Goal: Task Accomplishment & Management: Manage account settings

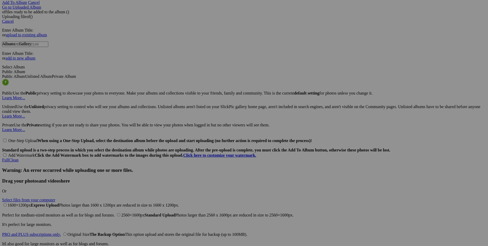
scroll to position [1000, 0]
drag, startPoint x: 295, startPoint y: 159, endPoint x: 291, endPoint y: 160, distance: 4.2
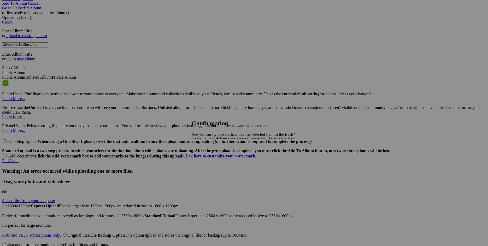
click at [210, 159] on link "Yes" at bounding box center [207, 157] width 6 height 4
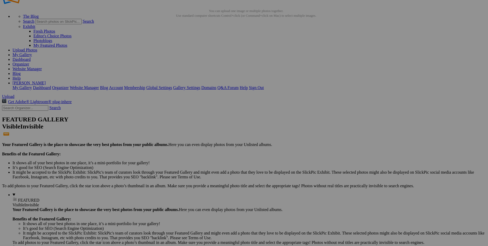
scroll to position [0, 0]
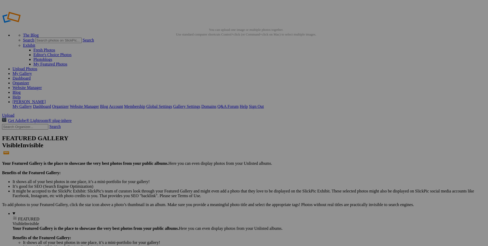
click at [42, 85] on link "Website Manager" at bounding box center [27, 87] width 29 height 4
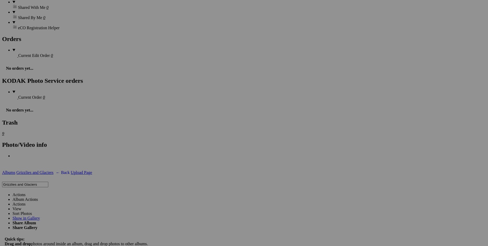
scroll to position [1028, 0]
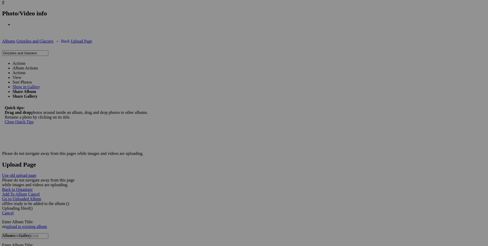
scroll to position [802, 0]
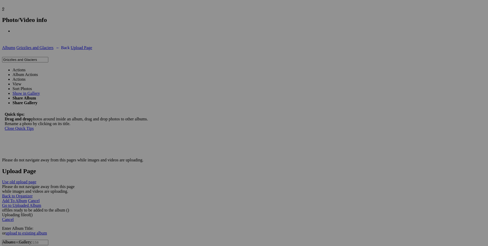
click at [26, 68] on link "Actions" at bounding box center [19, 70] width 13 height 4
click at [210, 158] on link "Yes" at bounding box center [207, 157] width 6 height 4
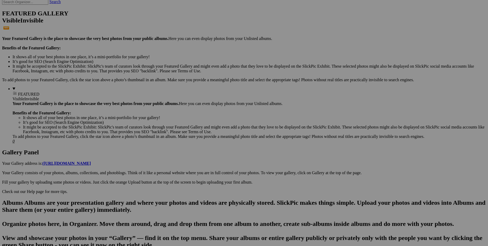
scroll to position [0, 0]
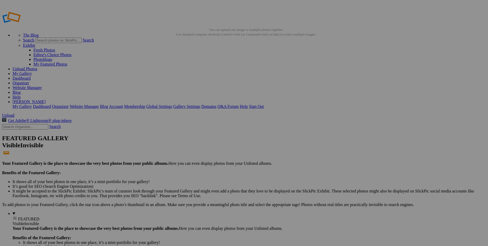
click at [42, 85] on link "Website Manager" at bounding box center [27, 87] width 29 height 4
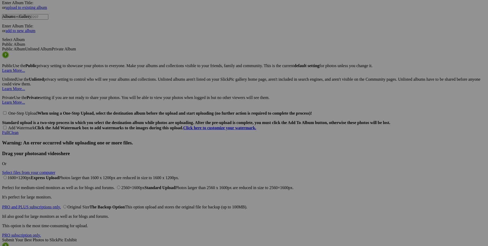
click at [210, 160] on span "Yes" at bounding box center [207, 162] width 6 height 4
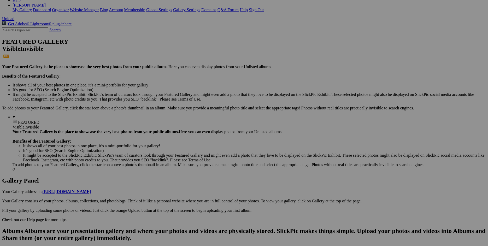
scroll to position [0, 0]
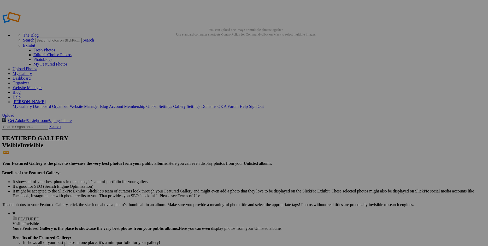
click at [42, 85] on link "Website Manager" at bounding box center [27, 87] width 29 height 4
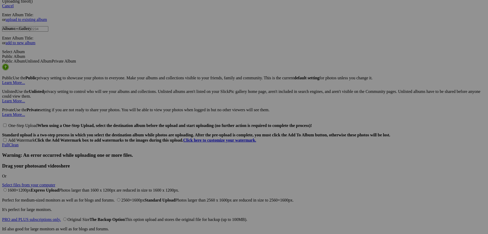
scroll to position [1041, 0]
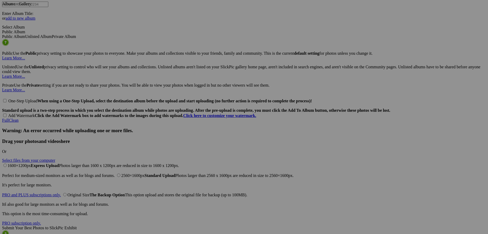
click at [210, 153] on span "Yes" at bounding box center [207, 151] width 6 height 4
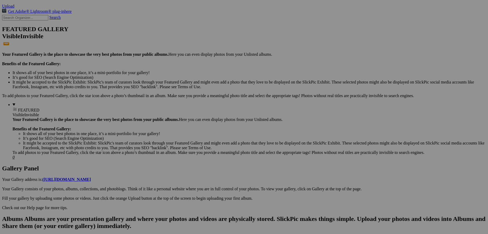
scroll to position [0, 0]
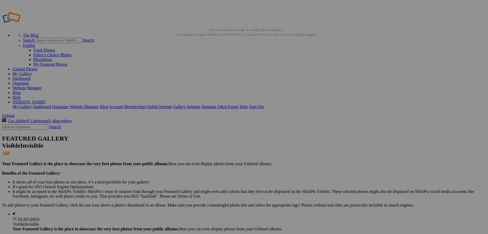
click at [42, 85] on link "Website Manager" at bounding box center [27, 87] width 29 height 4
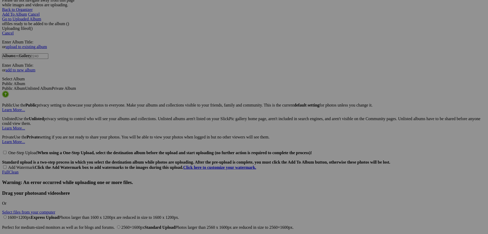
scroll to position [1041, 0]
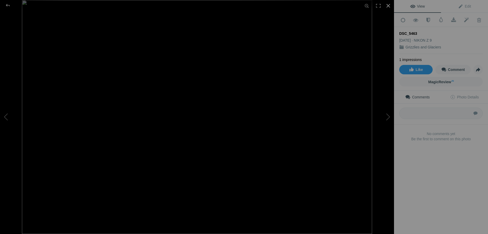
click at [390, 5] on div at bounding box center [388, 5] width 11 height 11
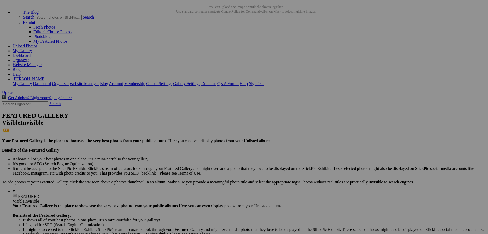
scroll to position [0, 0]
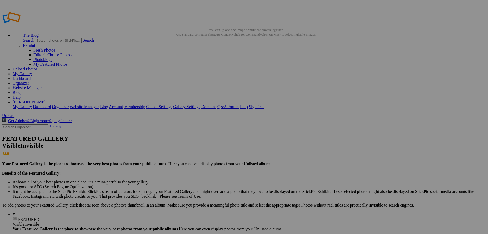
click at [42, 85] on link "Website Manager" at bounding box center [27, 87] width 29 height 4
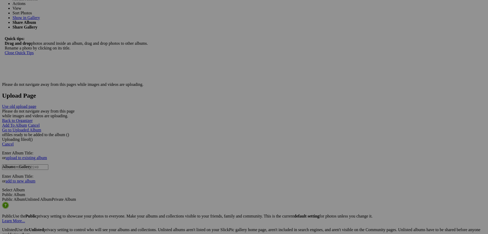
scroll to position [871, 0]
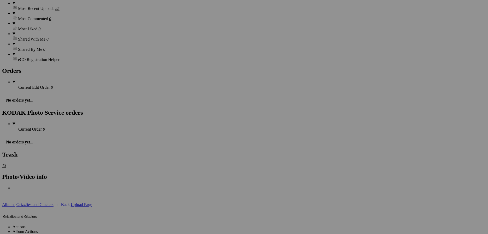
scroll to position [617, 0]
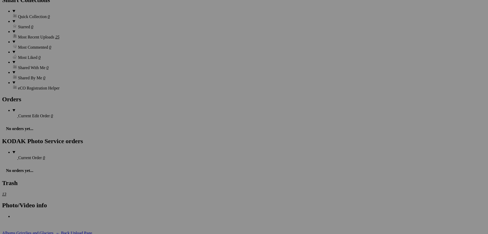
click at [210, 154] on span "Yes" at bounding box center [207, 156] width 6 height 4
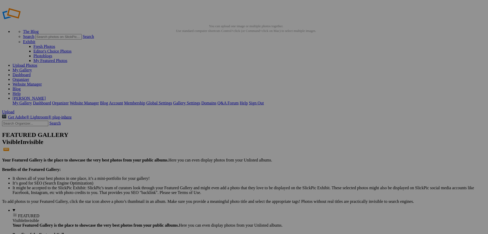
scroll to position [0, 0]
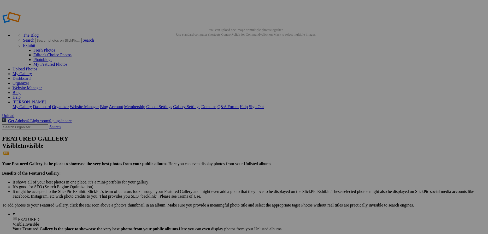
click at [42, 85] on link "Website Manager" at bounding box center [27, 87] width 29 height 4
